Goal: Check status: Check status

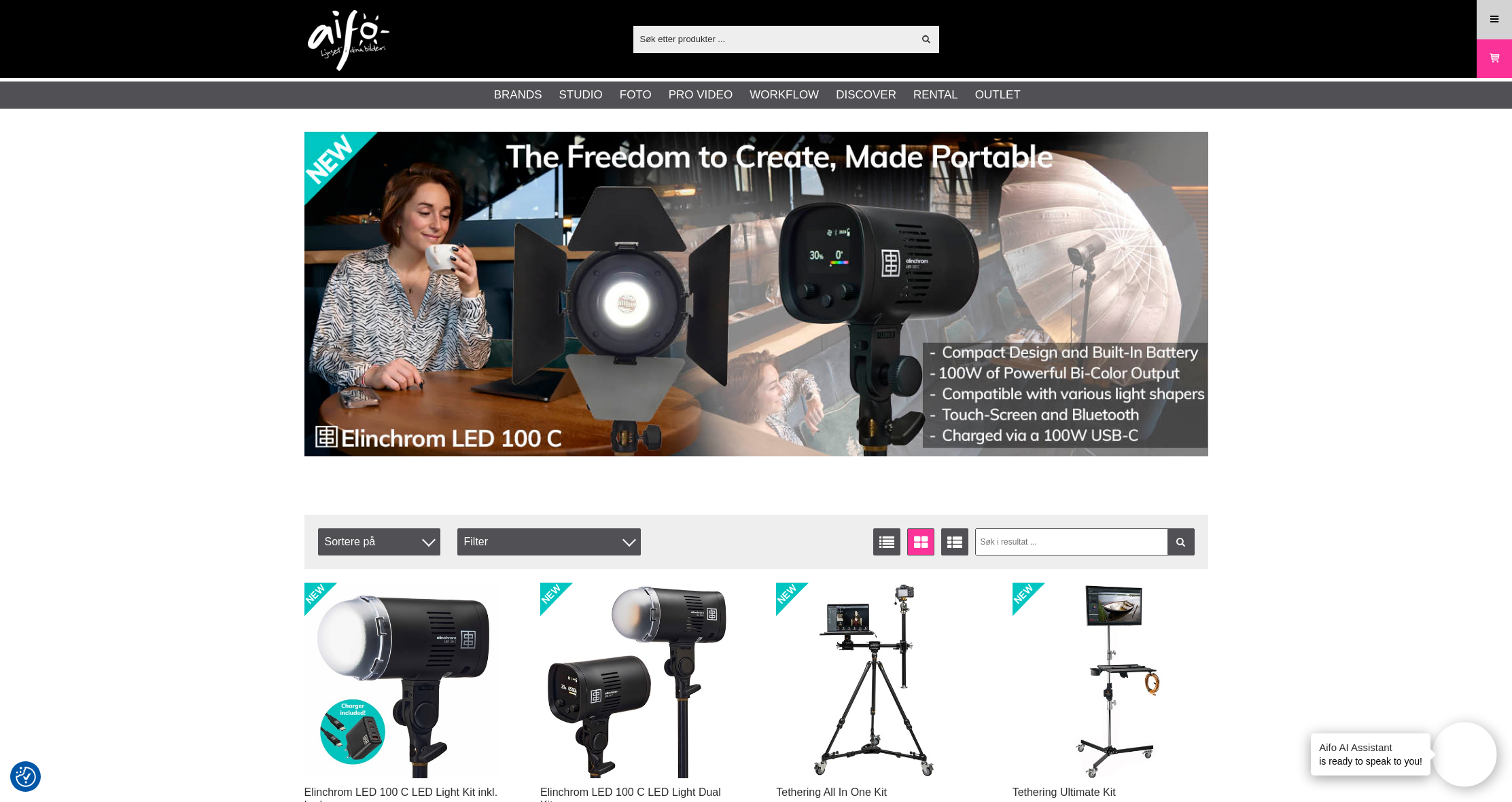
click at [1499, 30] on link "Menu" at bounding box center [1494, 19] width 34 height 32
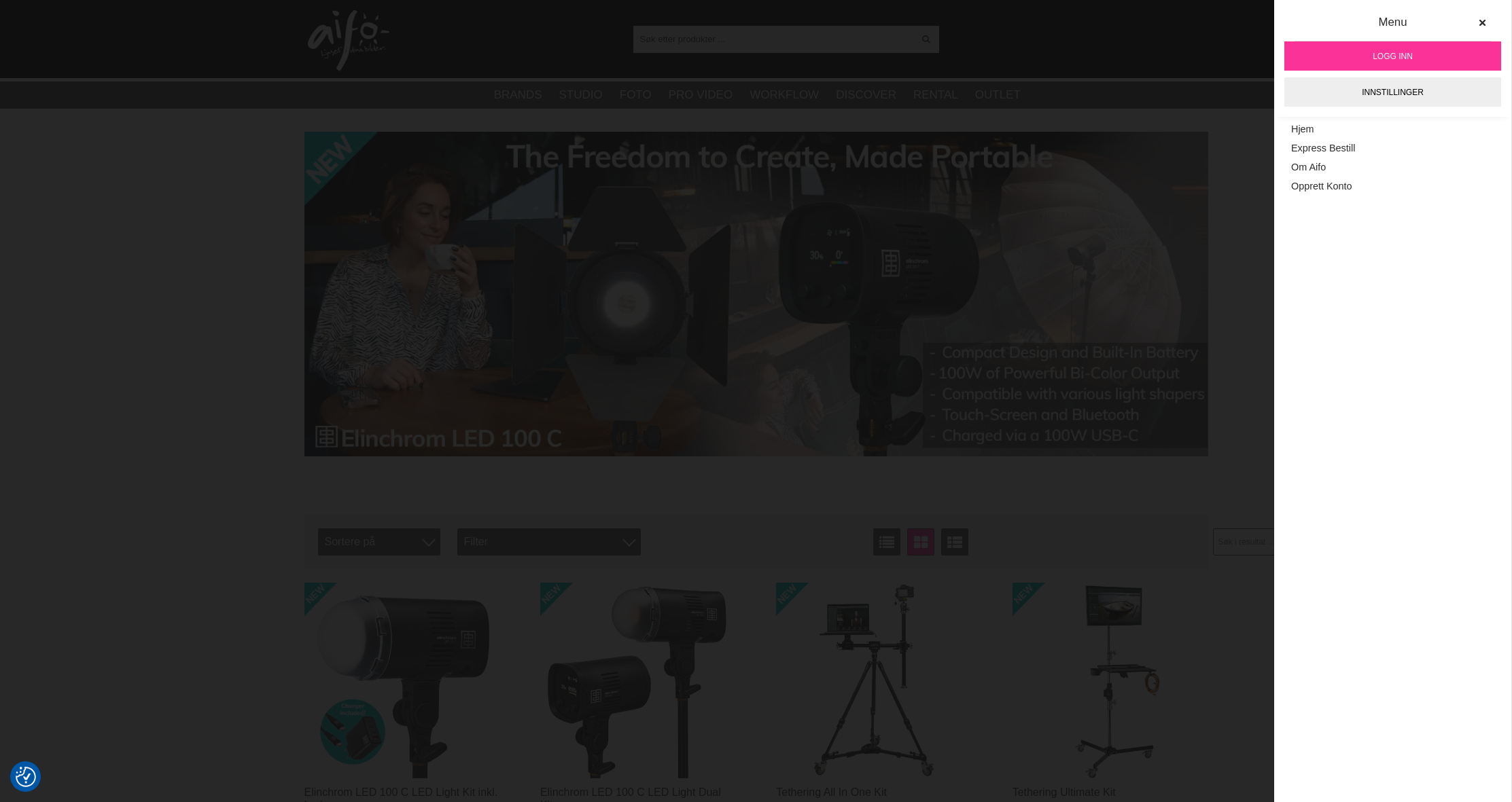
click at [1424, 58] on link "Logg inn" at bounding box center [1393, 55] width 217 height 29
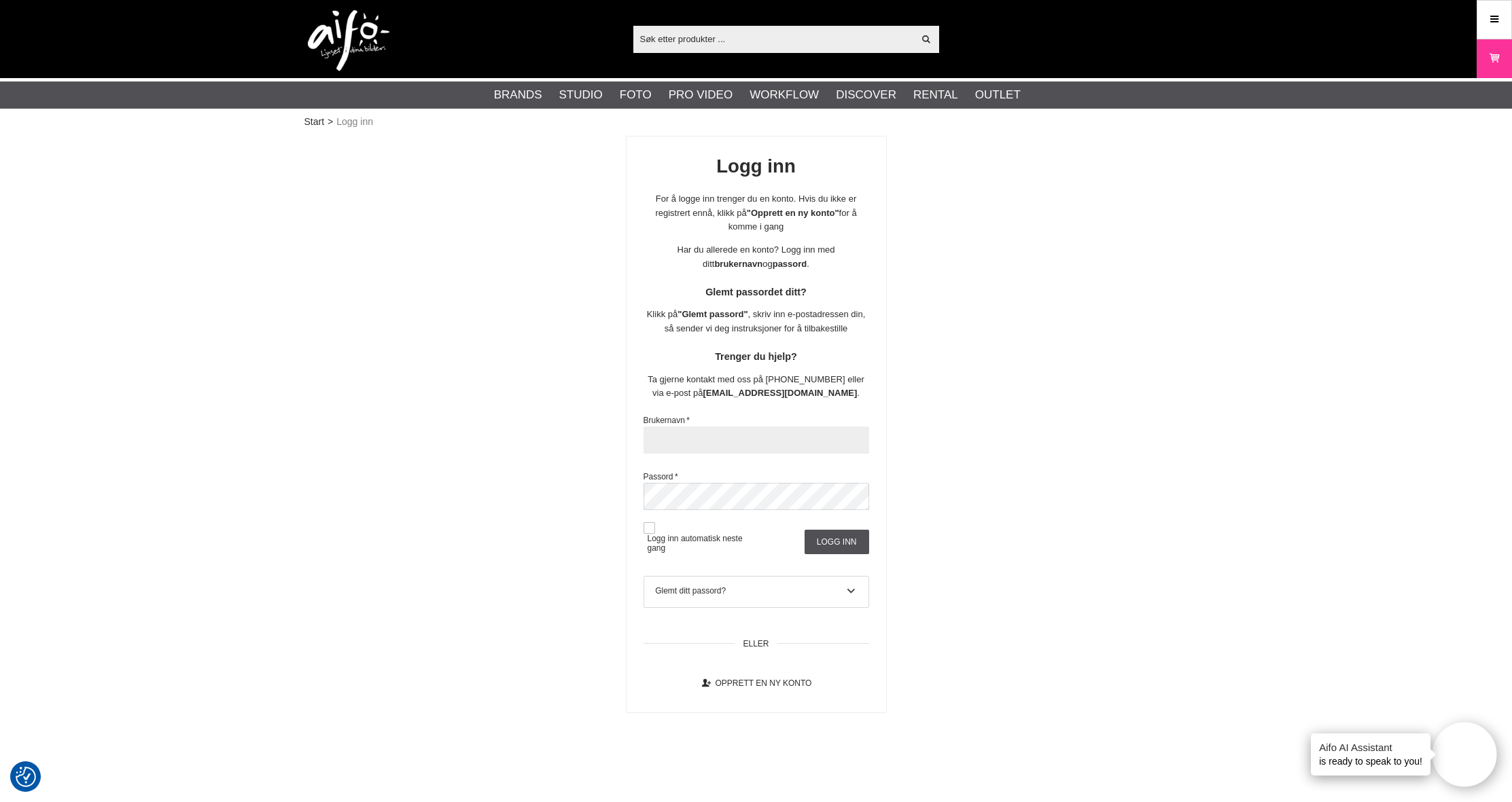
type input "caskim"
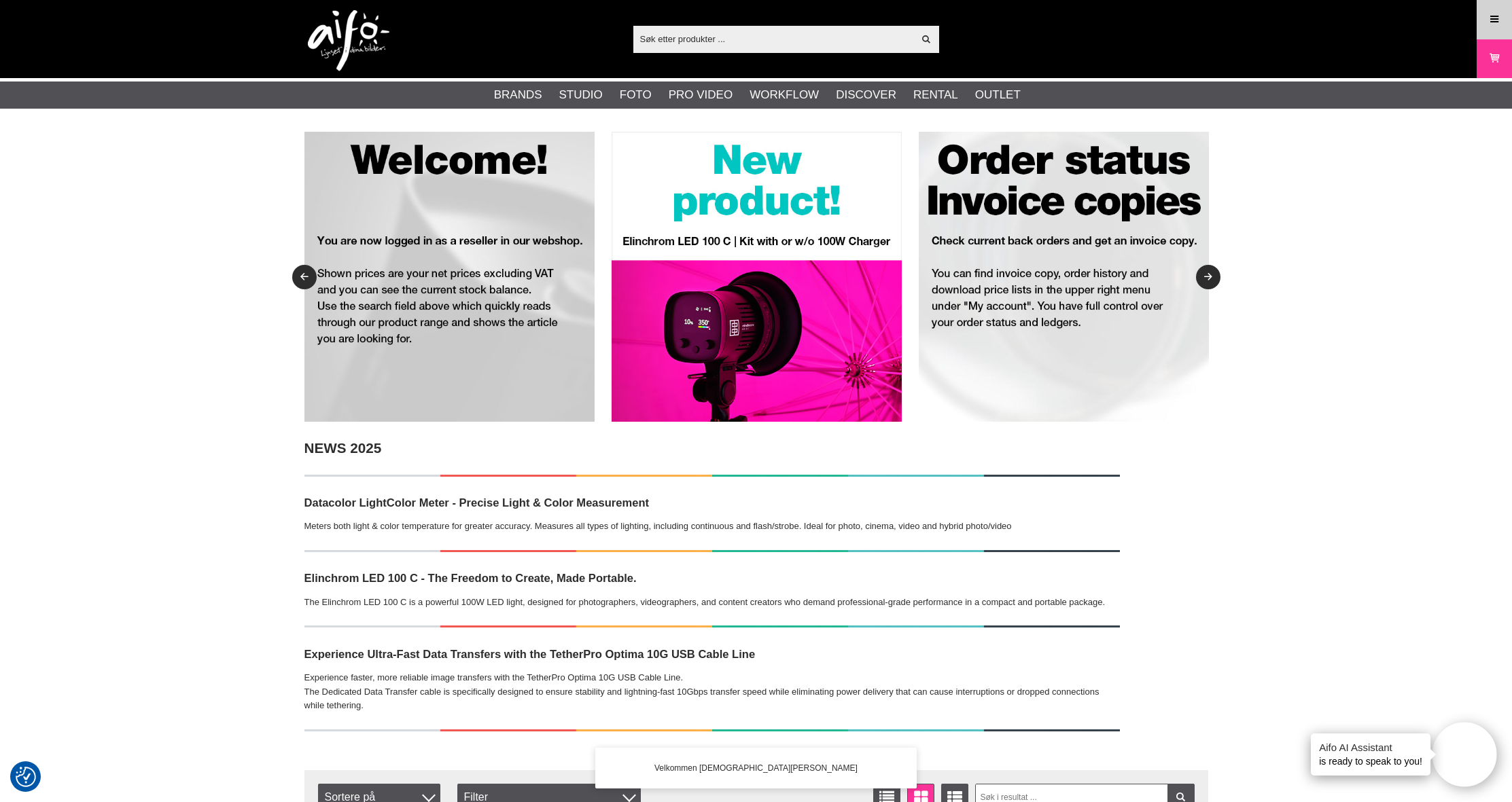
click at [1489, 17] on icon at bounding box center [1494, 19] width 12 height 15
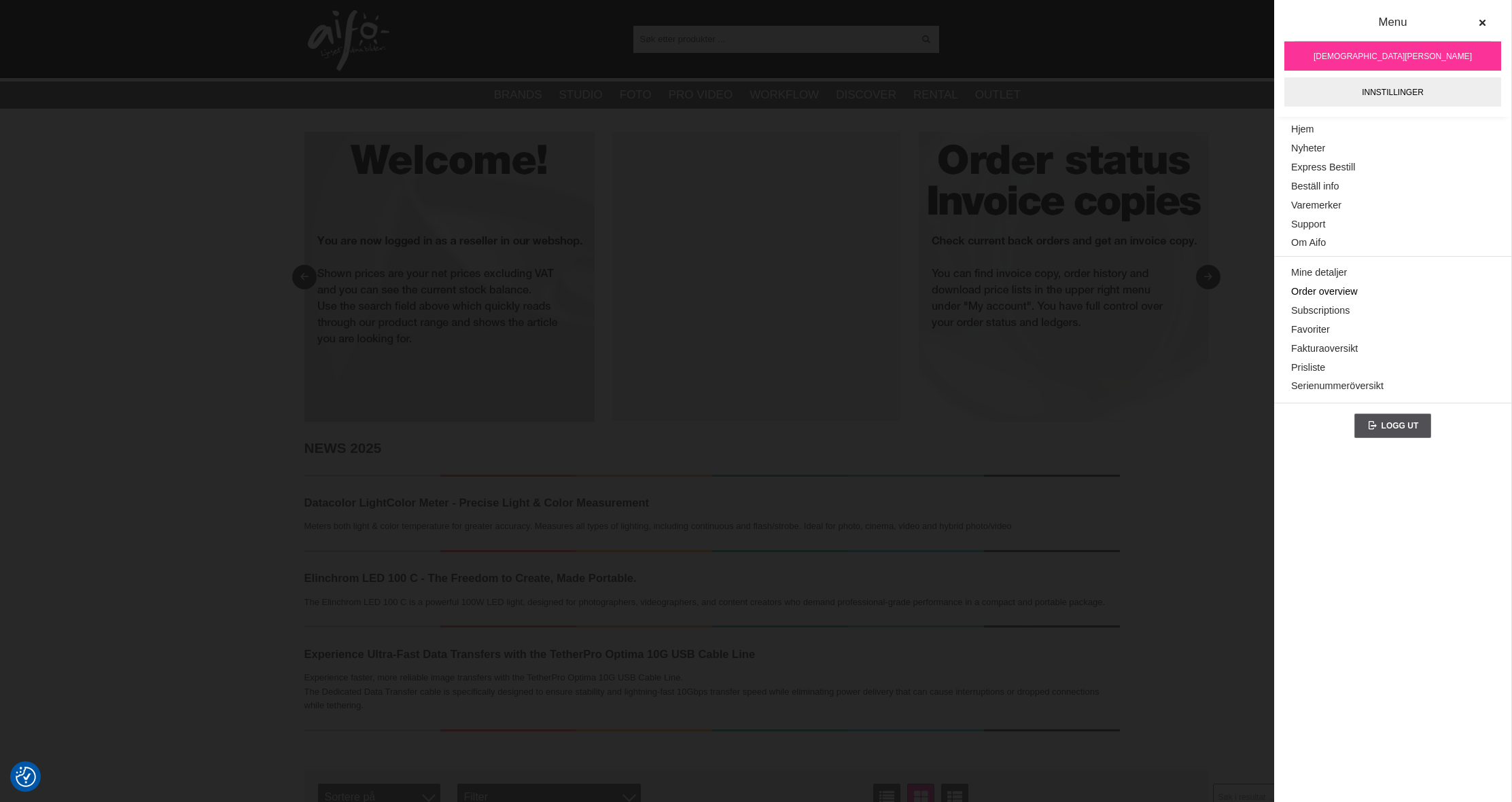
click at [1333, 289] on link "Order overview" at bounding box center [1393, 292] width 203 height 19
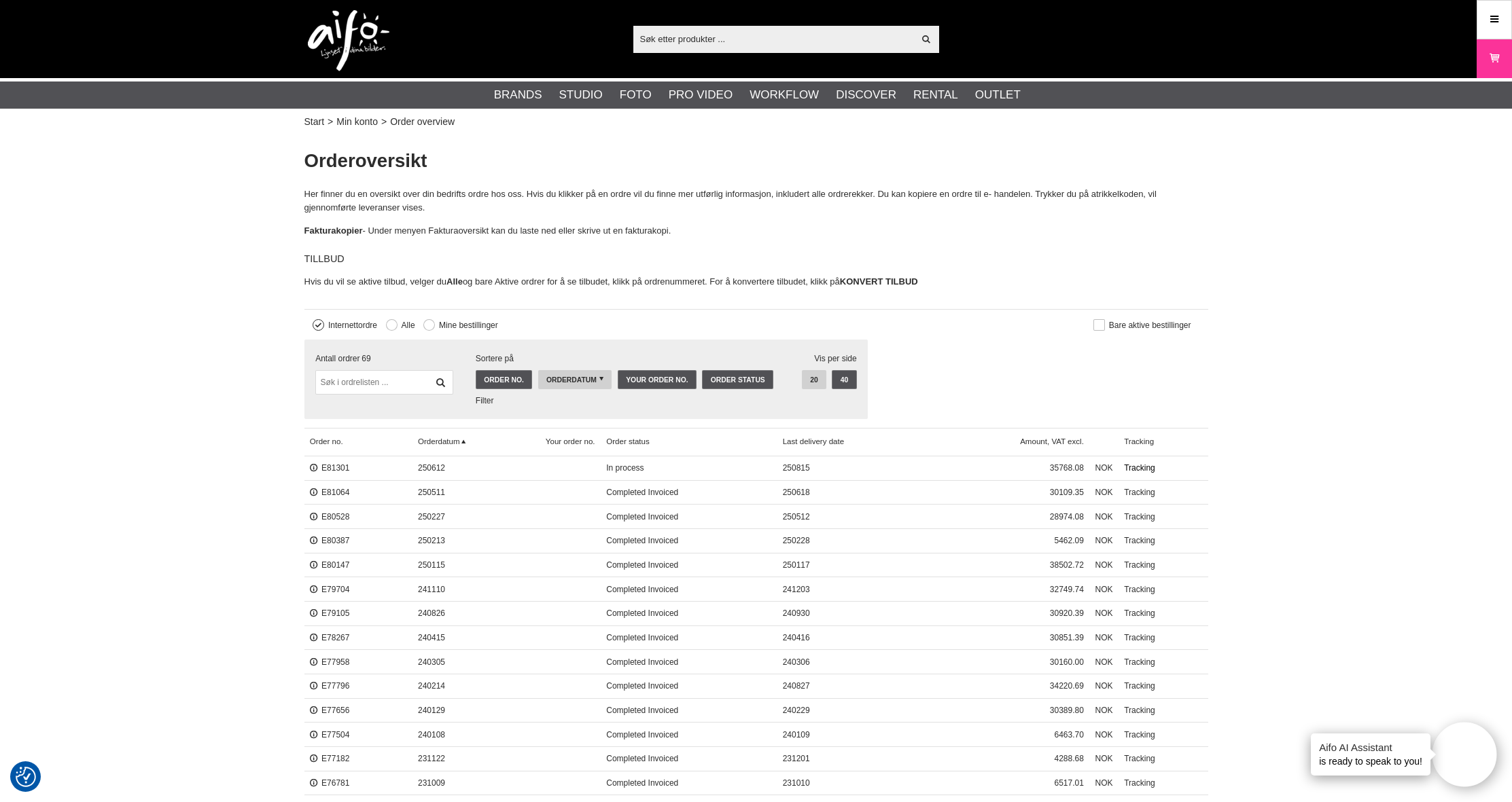
click at [1153, 465] on link "Tracking" at bounding box center [1164, 469] width 90 height 24
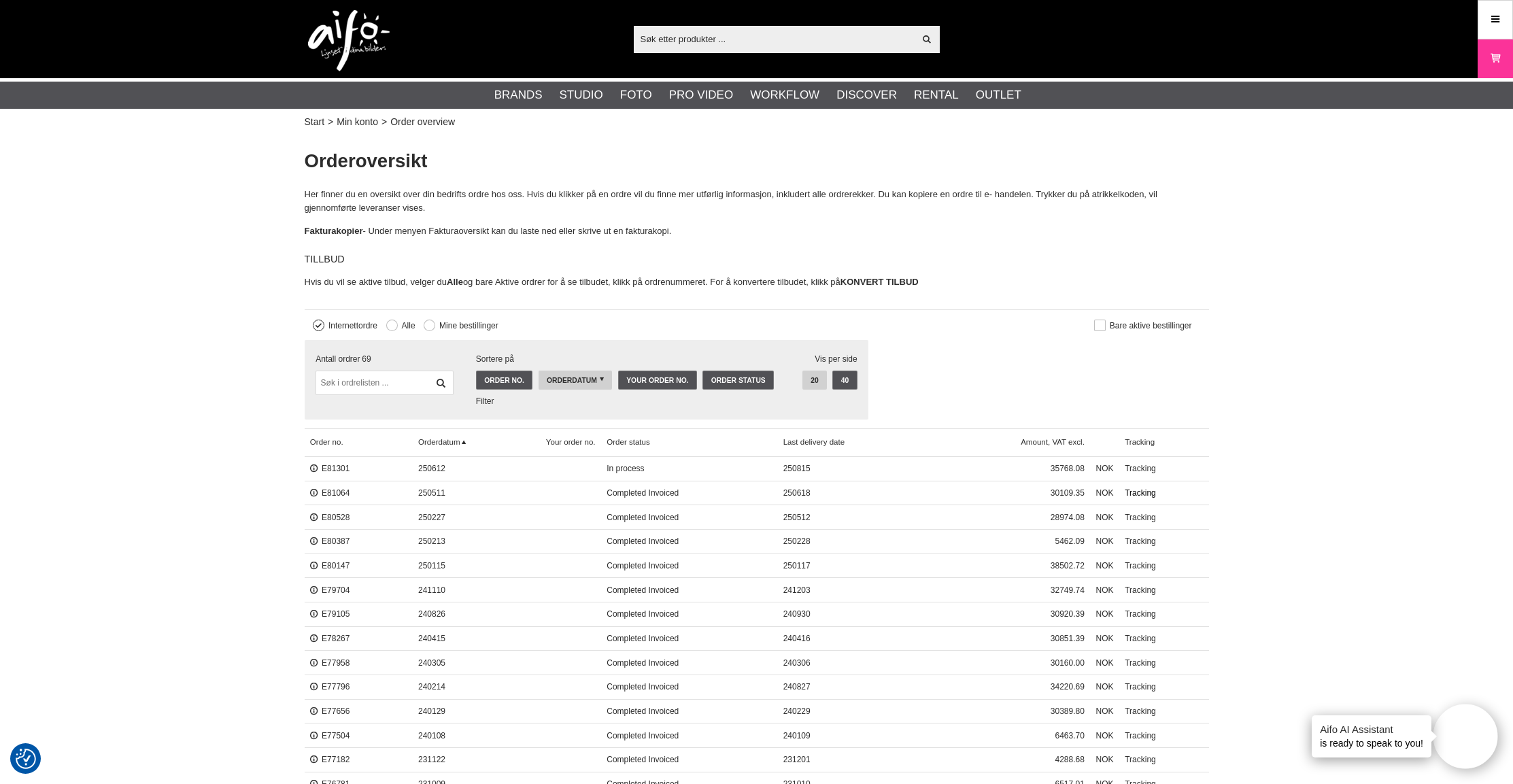
click at [1153, 490] on link "Tracking" at bounding box center [1164, 492] width 90 height 24
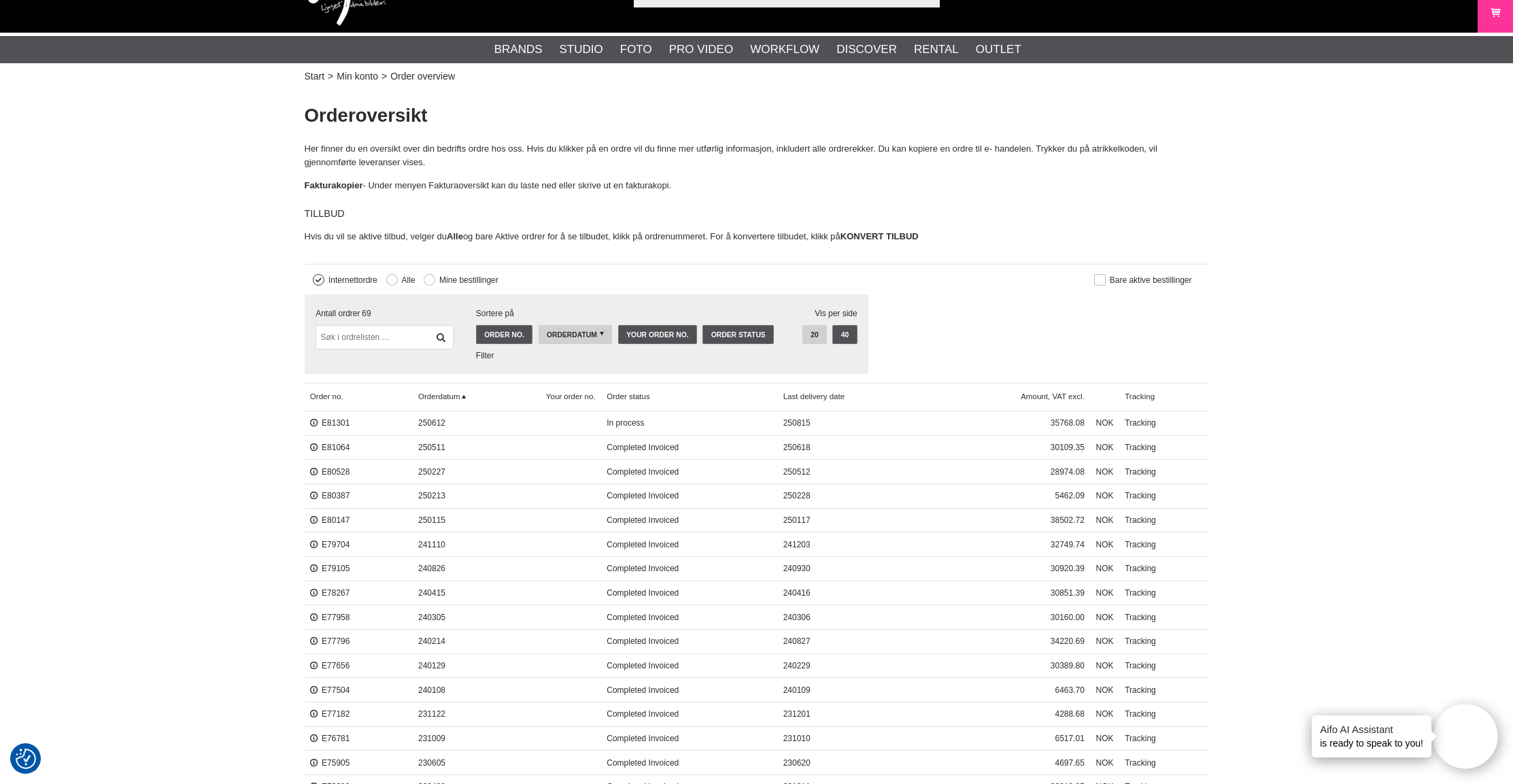
scroll to position [43, 0]
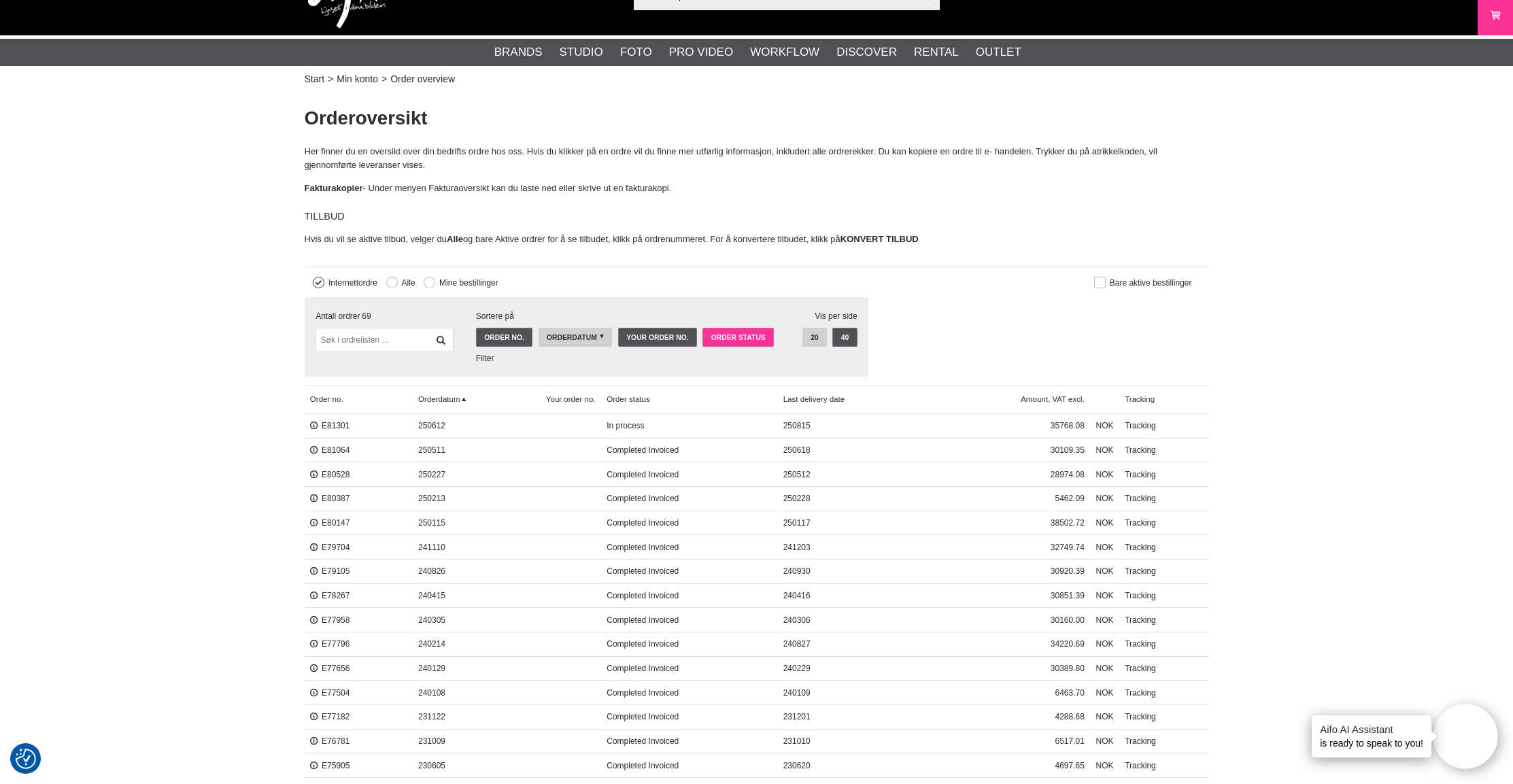
click at [714, 334] on link "Order status" at bounding box center [738, 337] width 71 height 19
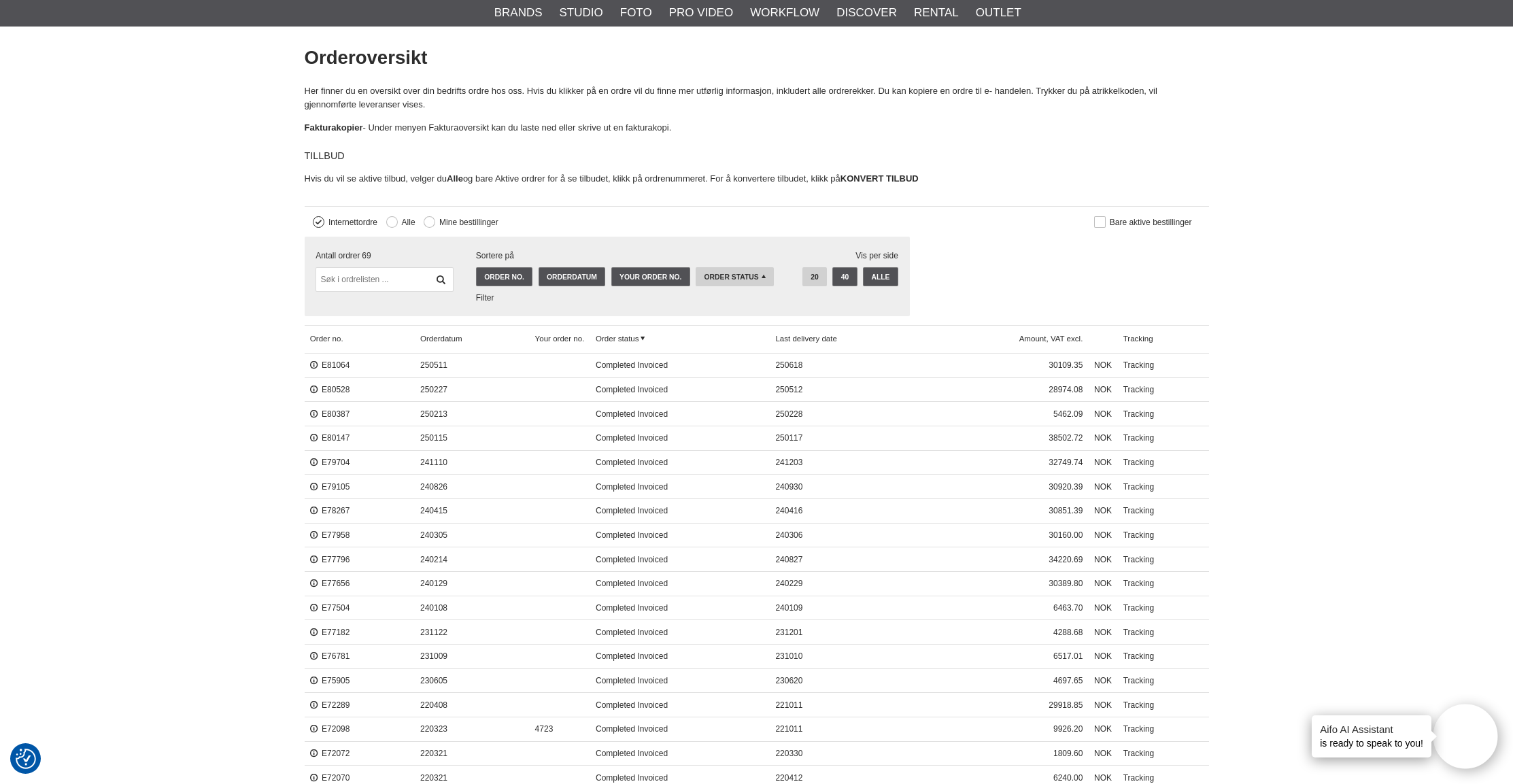
scroll to position [103, 0]
click at [329, 361] on link "E81064" at bounding box center [330, 364] width 40 height 9
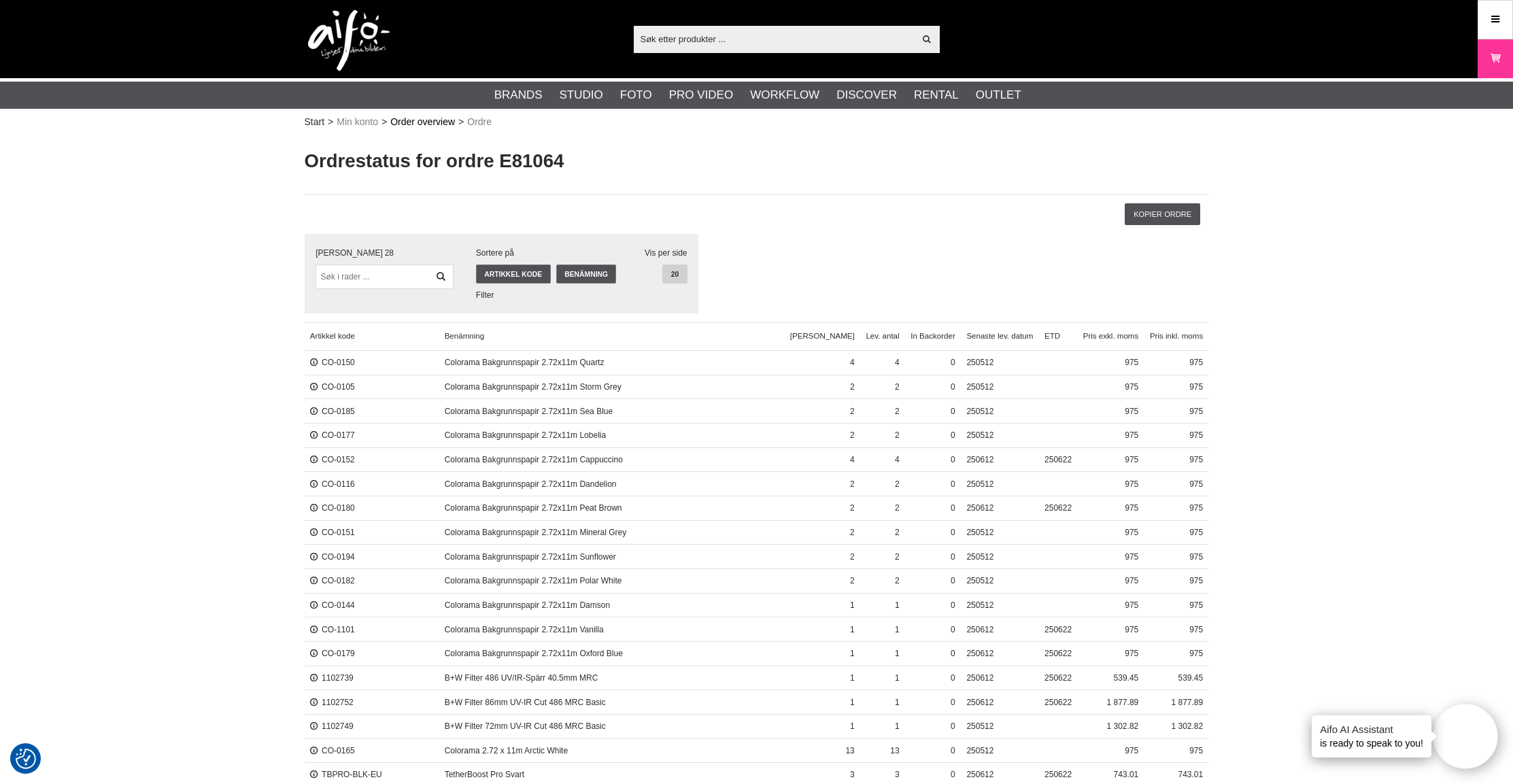
click at [415, 123] on link "Order overview" at bounding box center [422, 122] width 65 height 14
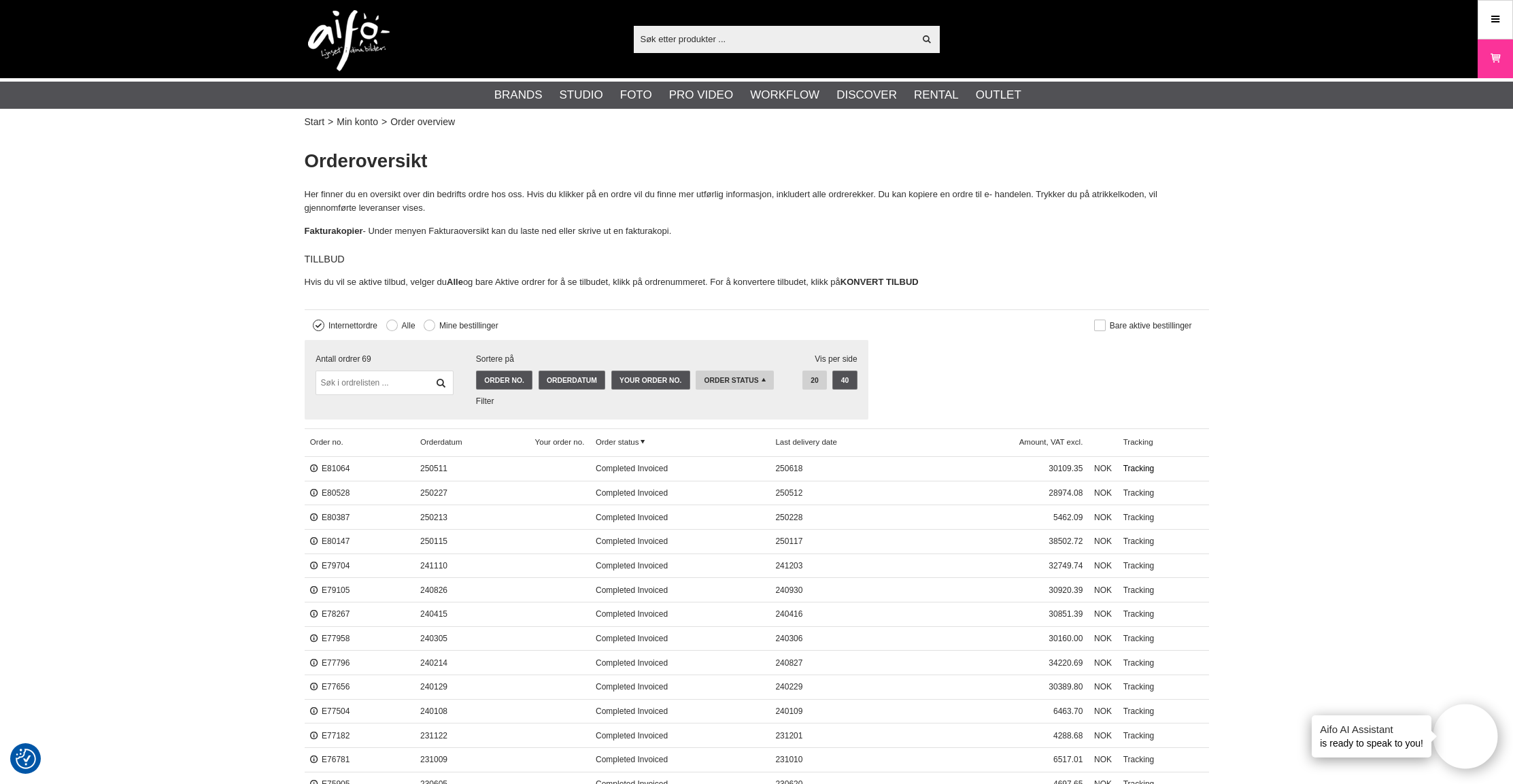
click at [1152, 465] on link "Tracking" at bounding box center [1163, 469] width 91 height 24
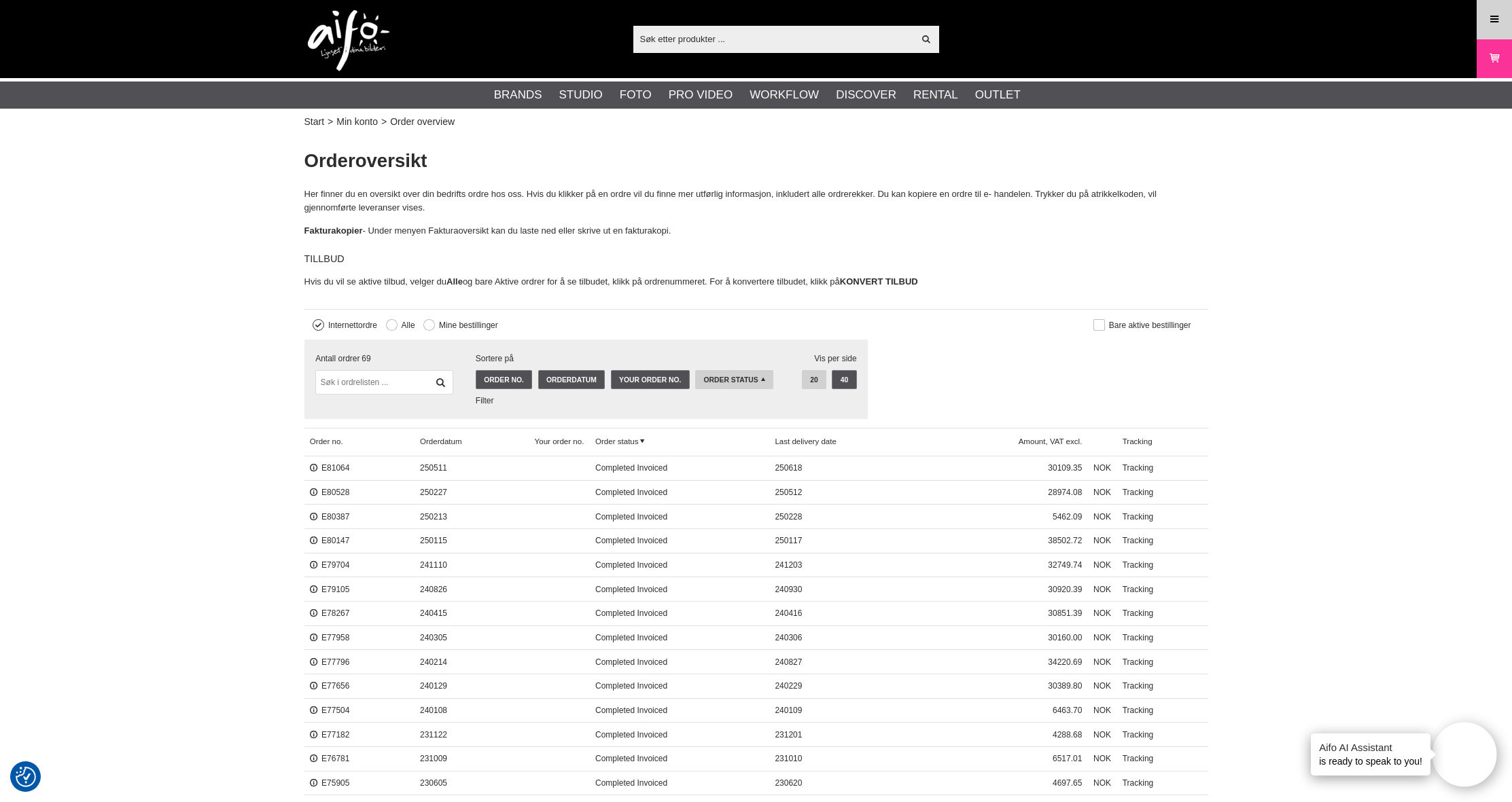
click at [1491, 20] on icon at bounding box center [1494, 19] width 12 height 15
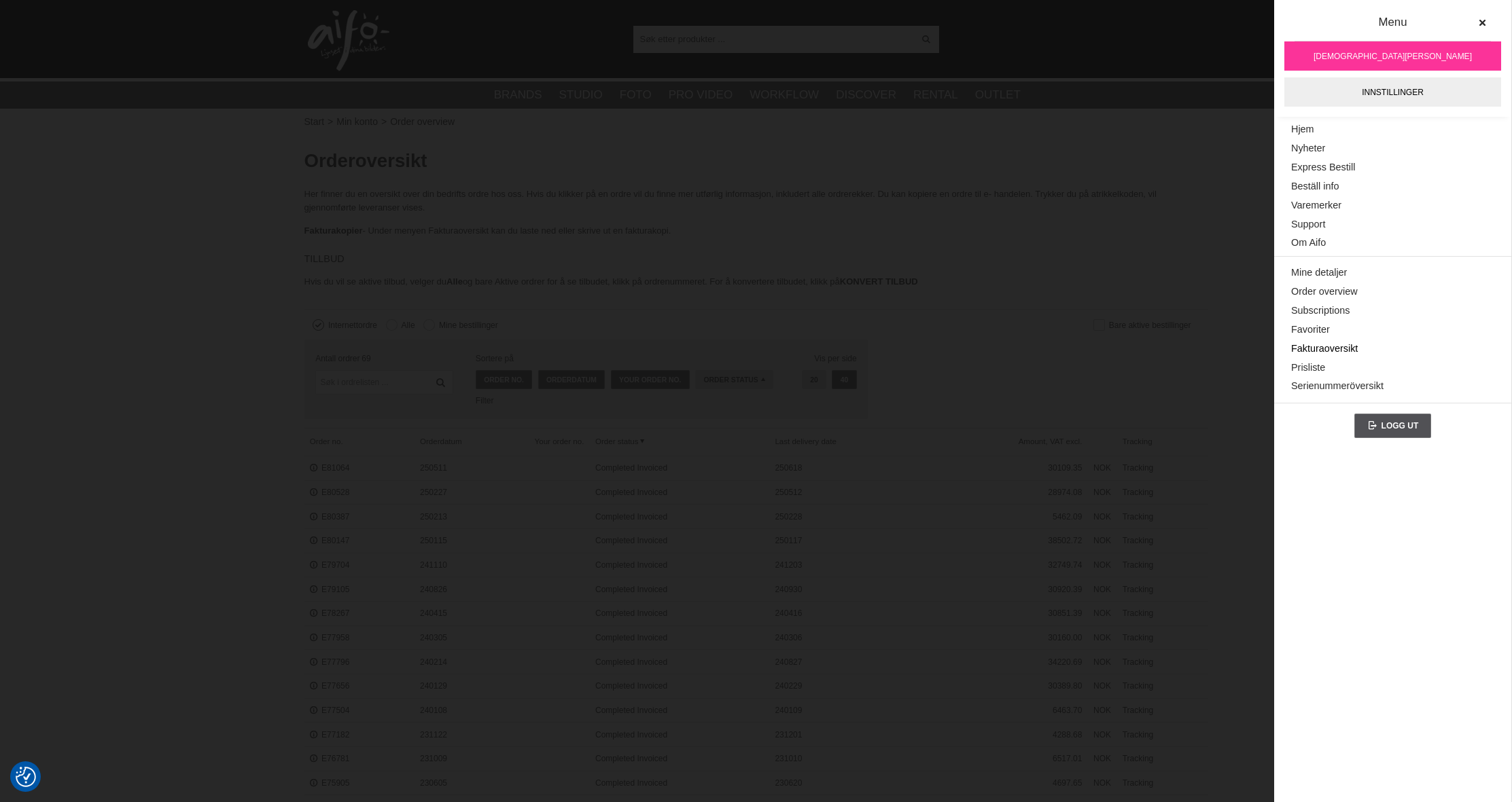
click at [1343, 343] on link "Fakturaoversikt" at bounding box center [1393, 349] width 203 height 19
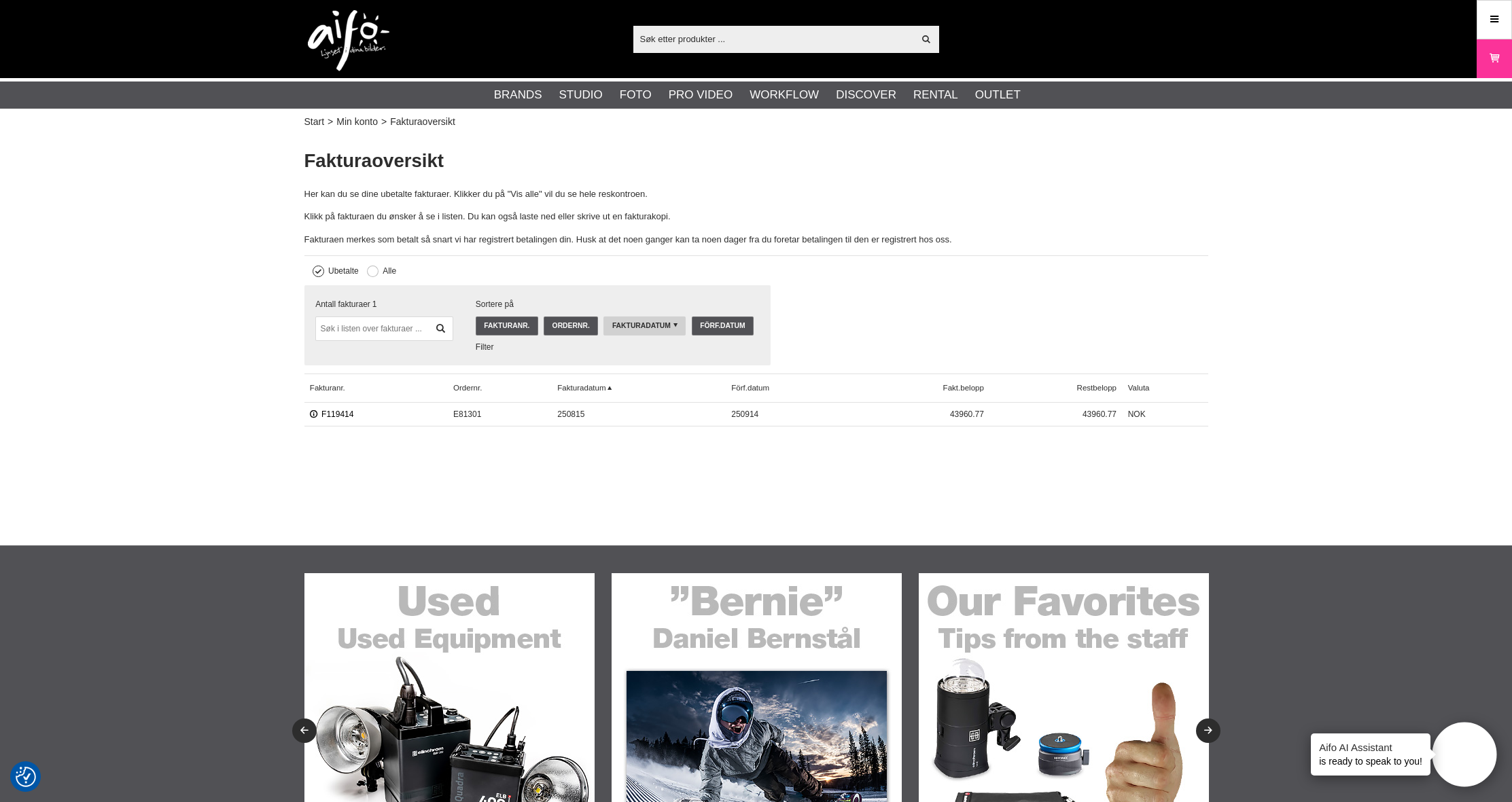
click at [337, 412] on link "F119414" at bounding box center [332, 414] width 44 height 9
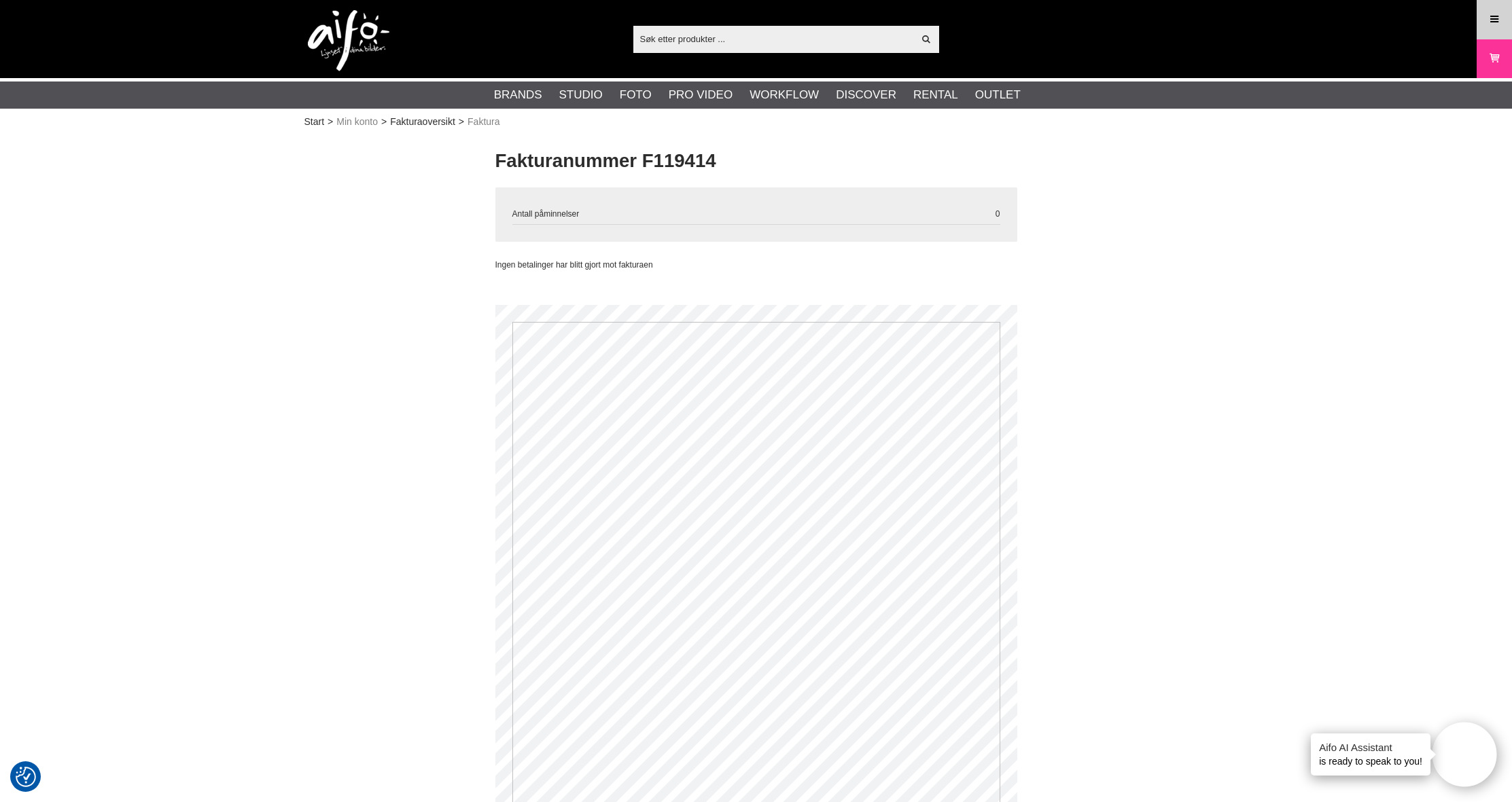
click at [1499, 14] on icon at bounding box center [1494, 19] width 12 height 15
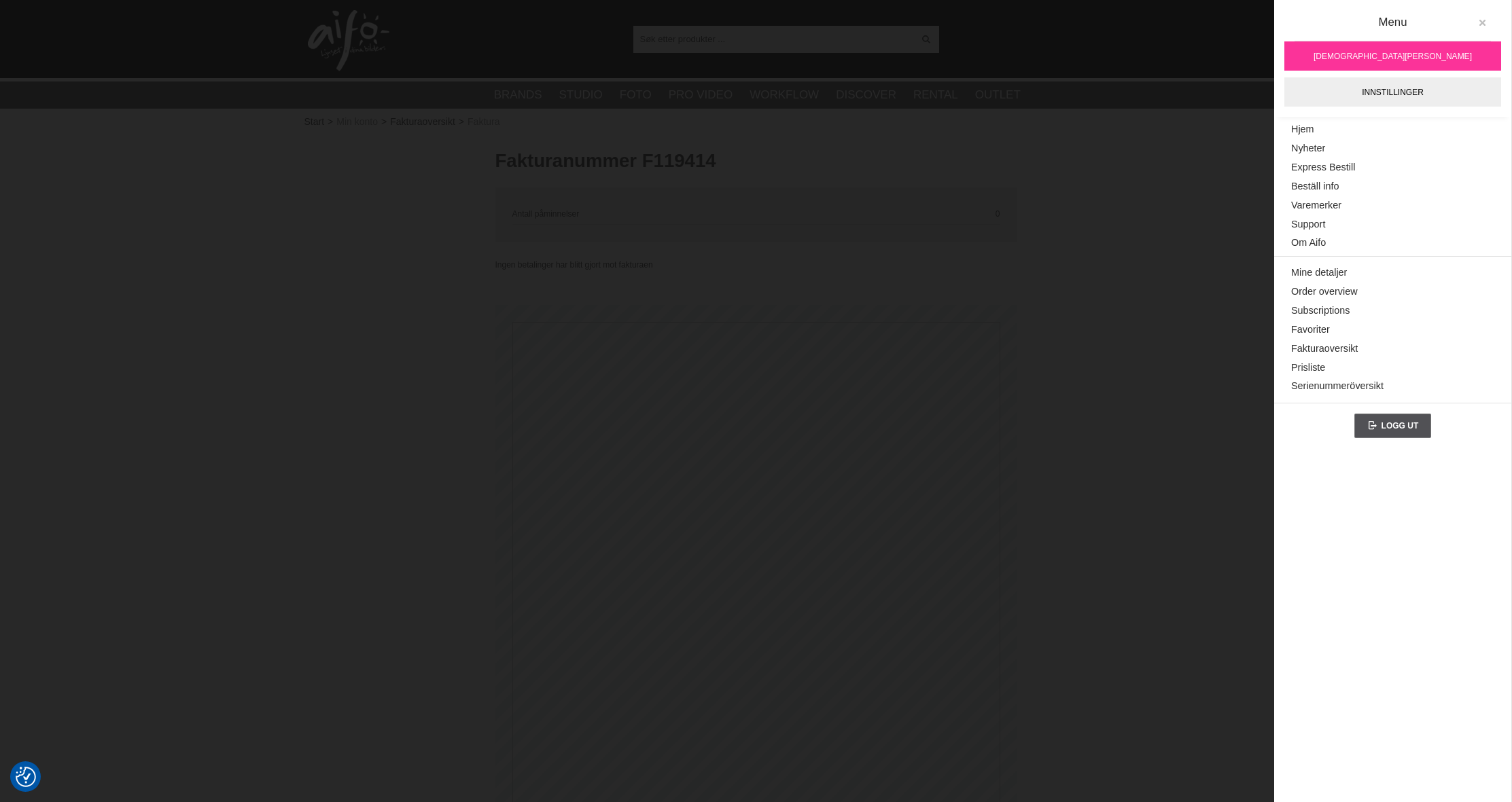
click at [1483, 21] on icon at bounding box center [1481, 23] width 9 height 9
